Goal: Check status

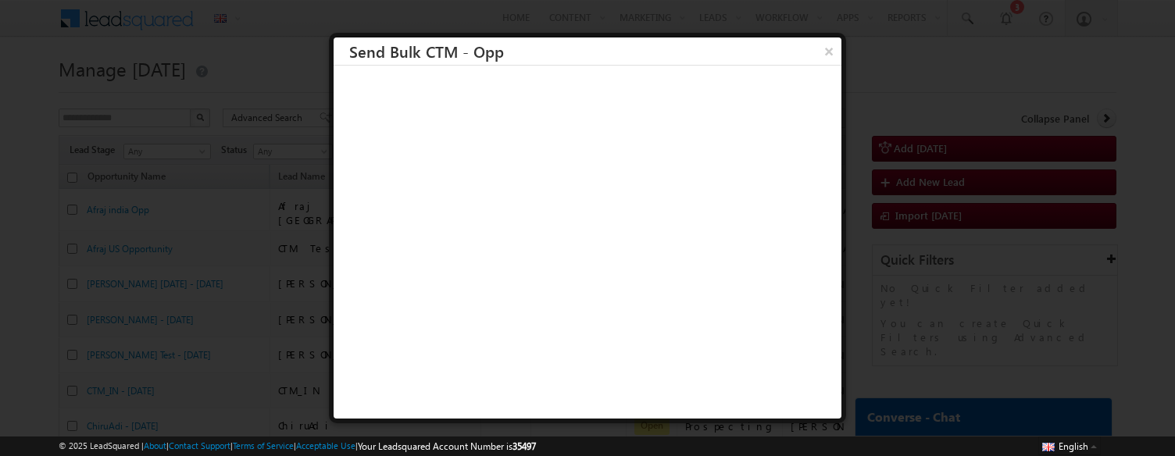
scroll to position [2, 0]
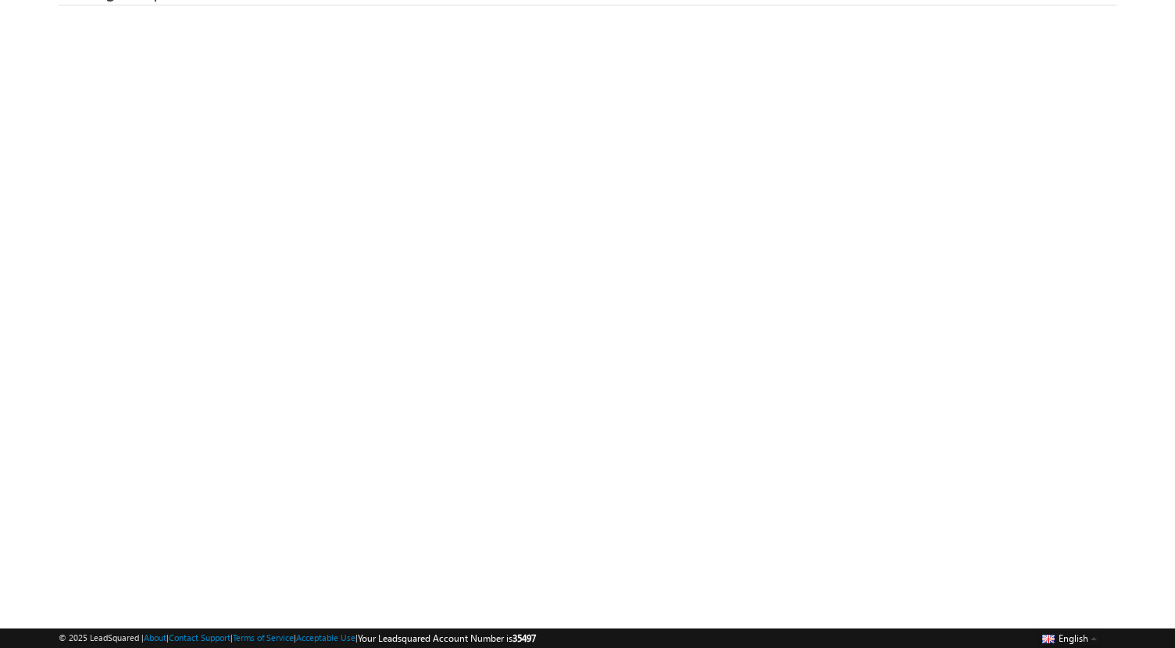
scroll to position [98, 0]
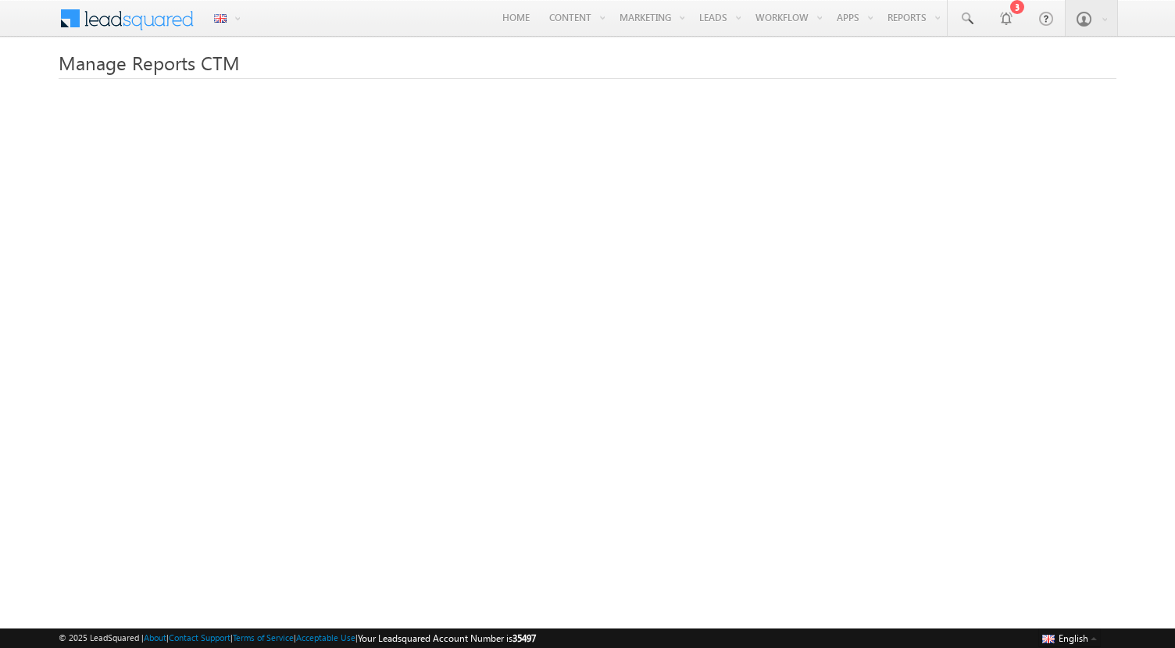
scroll to position [98, 0]
